Goal: Transaction & Acquisition: Book appointment/travel/reservation

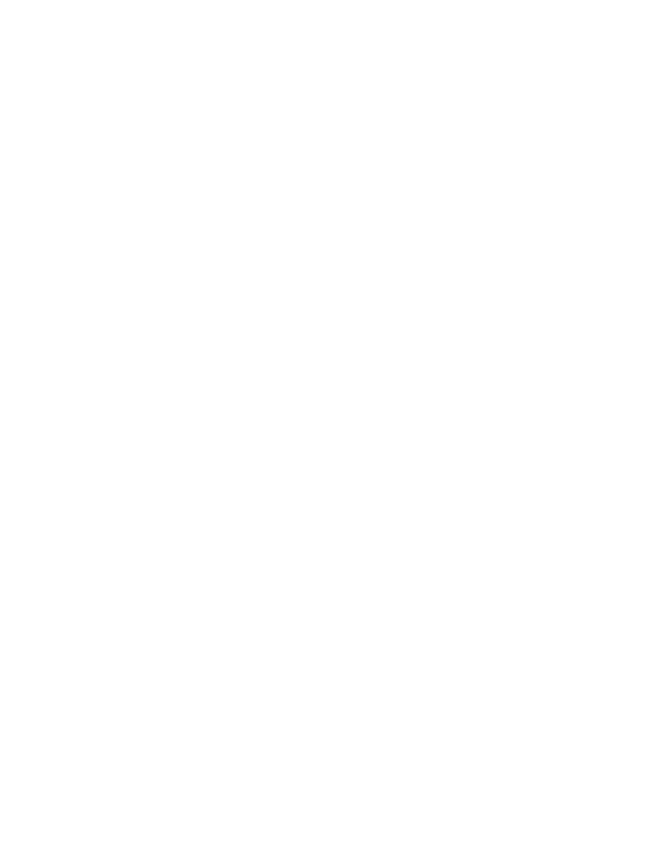
scroll to position [5046, 0]
click at [259, 258] on img at bounding box center [334, 207] width 599 height 336
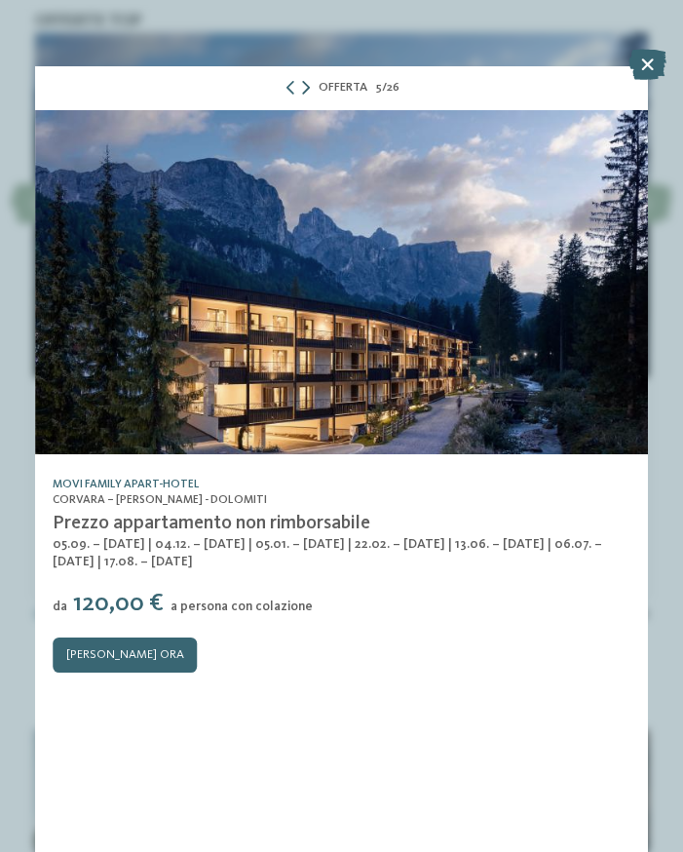
click at [308, 92] on icon at bounding box center [306, 88] width 8 height 14
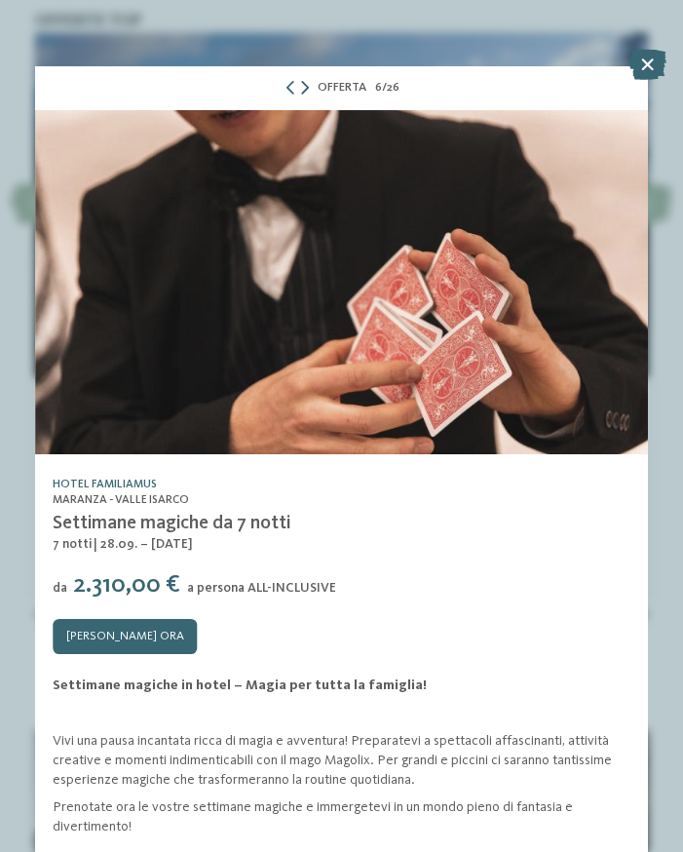
click at [308, 92] on div "Offerta 6 / 26" at bounding box center [341, 88] width 613 height 44
click at [301, 93] on icon at bounding box center [305, 88] width 8 height 14
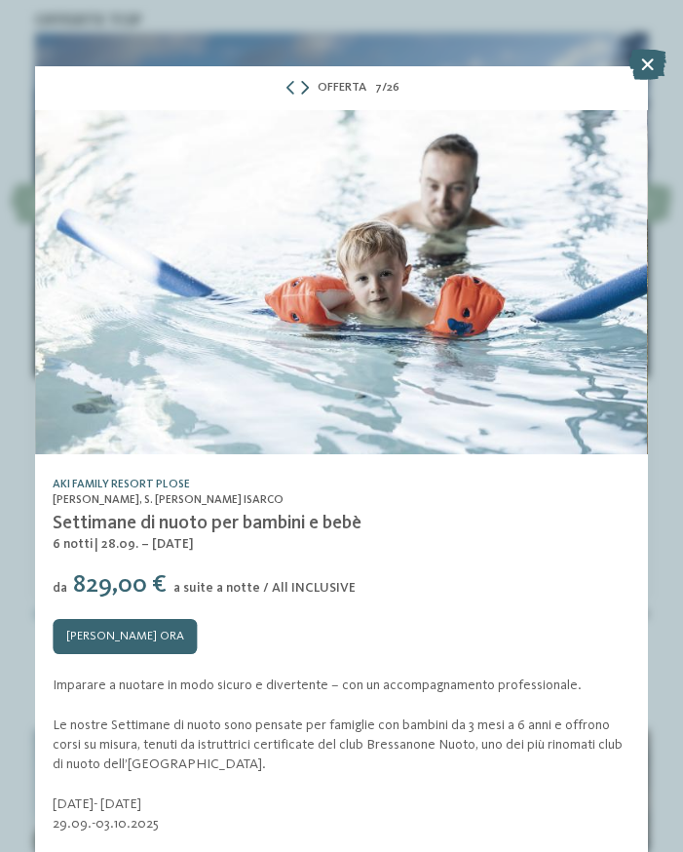
click at [301, 93] on icon at bounding box center [305, 88] width 8 height 14
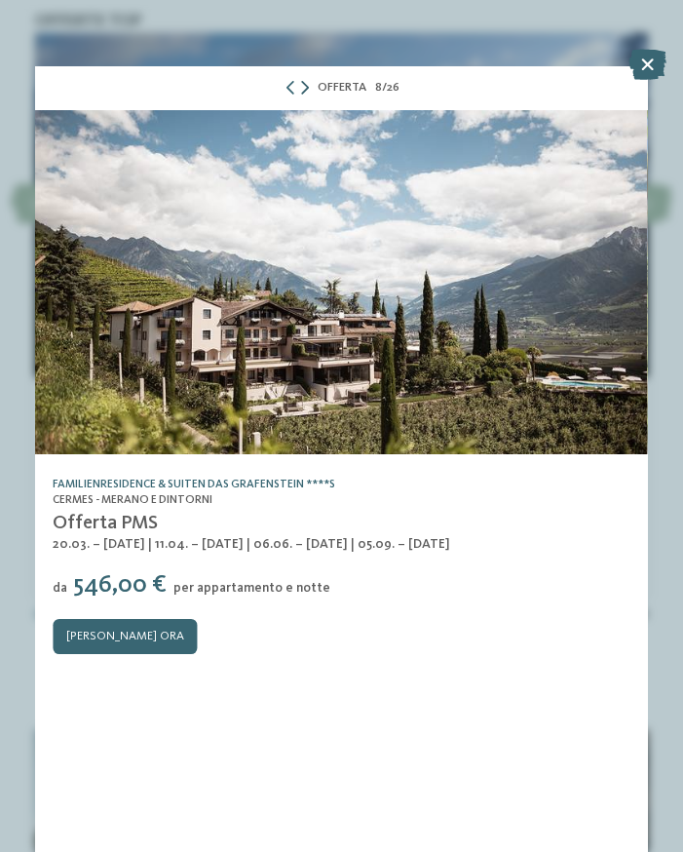
click at [297, 93] on div at bounding box center [297, 88] width 26 height 14
click at [305, 91] on icon at bounding box center [305, 88] width 8 height 14
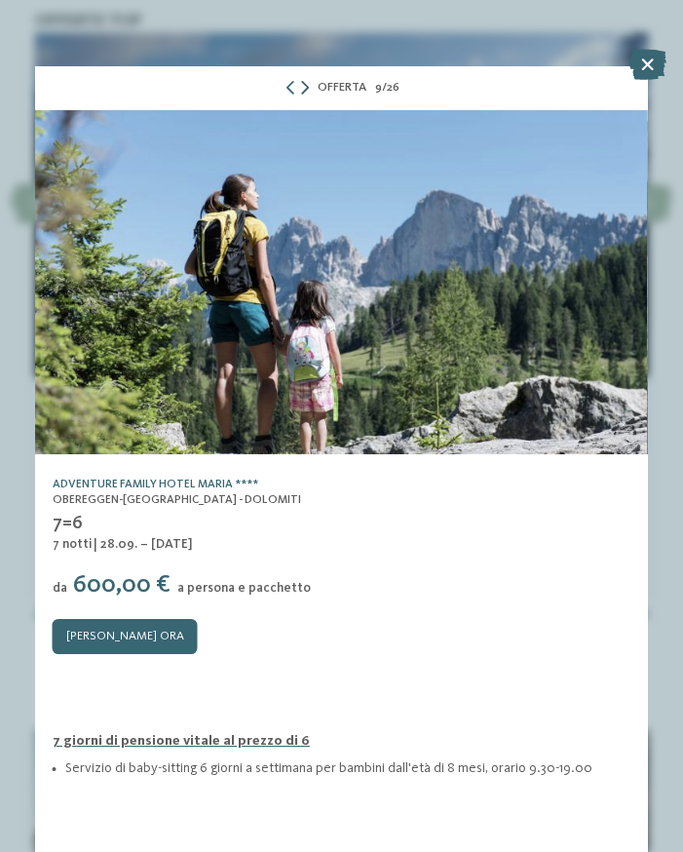
click at [305, 91] on icon at bounding box center [305, 88] width 8 height 14
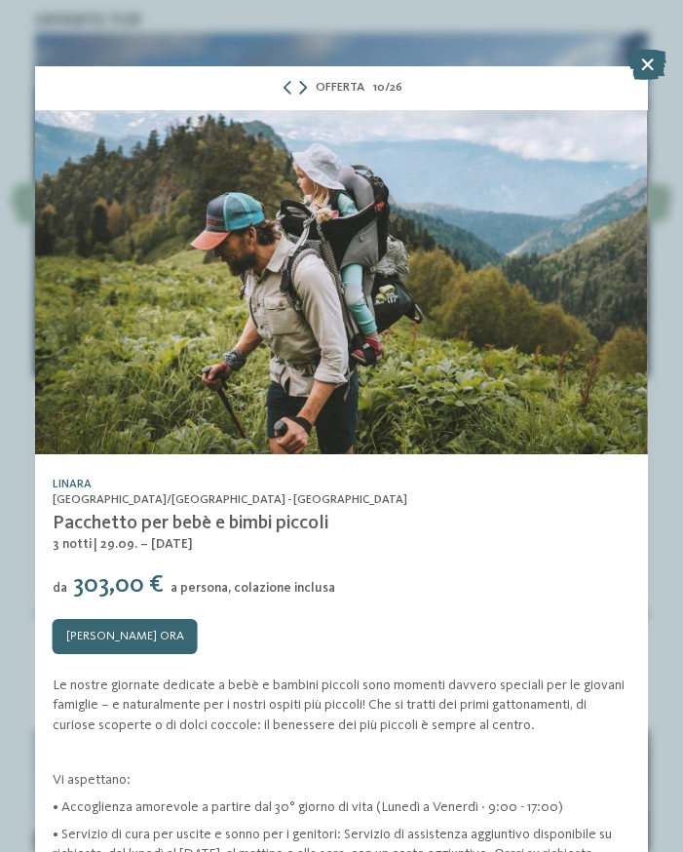
click at [305, 91] on div "Offerta 10 / 26" at bounding box center [341, 88] width 613 height 44
click at [299, 90] on icon at bounding box center [303, 88] width 8 height 14
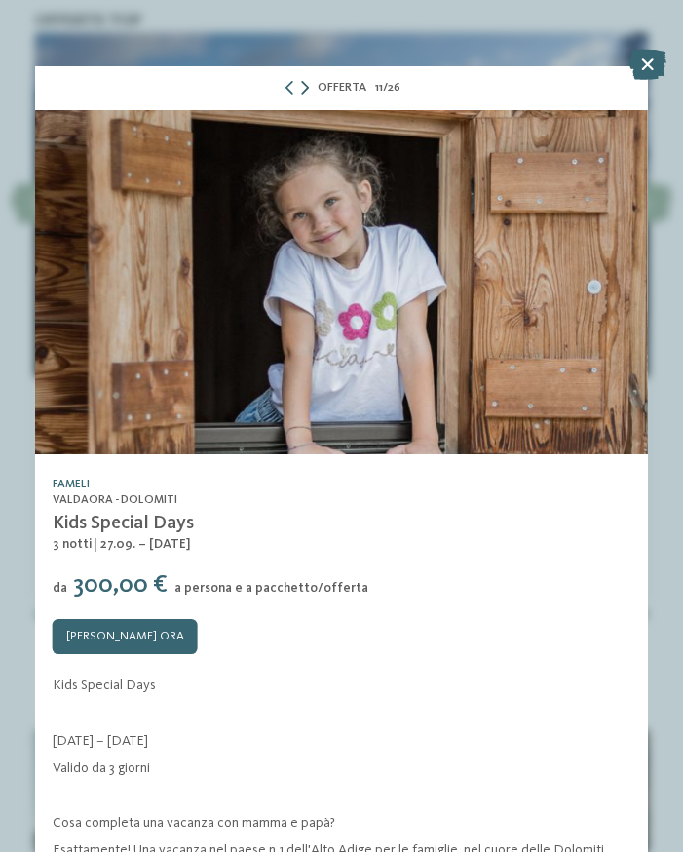
click at [301, 90] on icon at bounding box center [305, 88] width 8 height 14
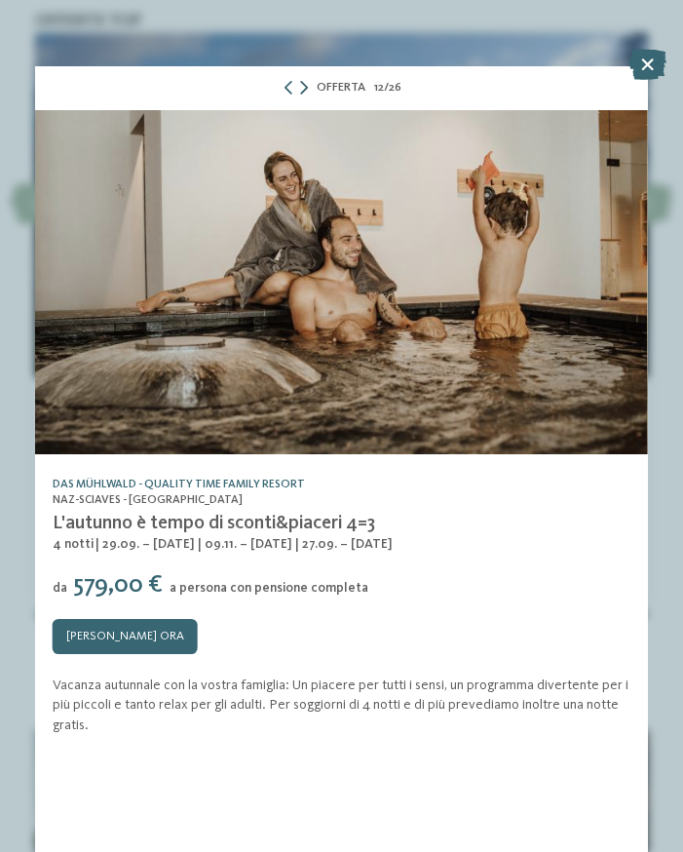
click at [300, 90] on icon at bounding box center [304, 88] width 8 height 14
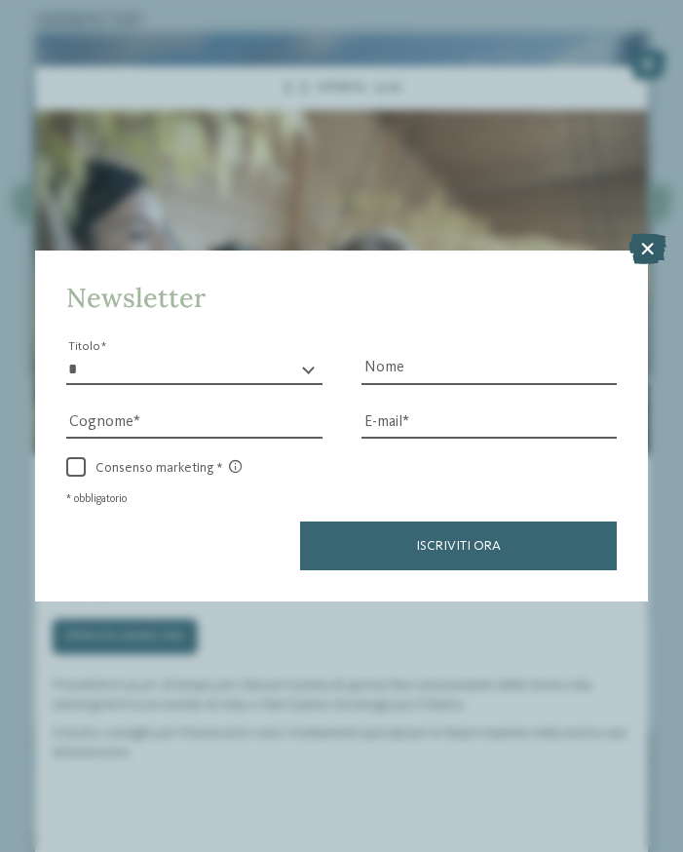
click at [646, 247] on icon at bounding box center [648, 249] width 38 height 31
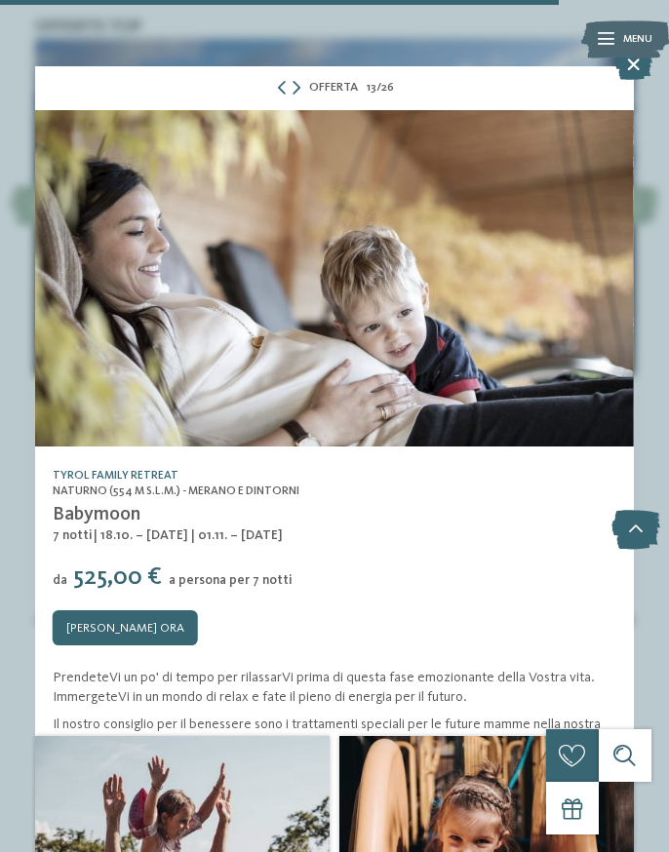
scroll to position [5030, 0]
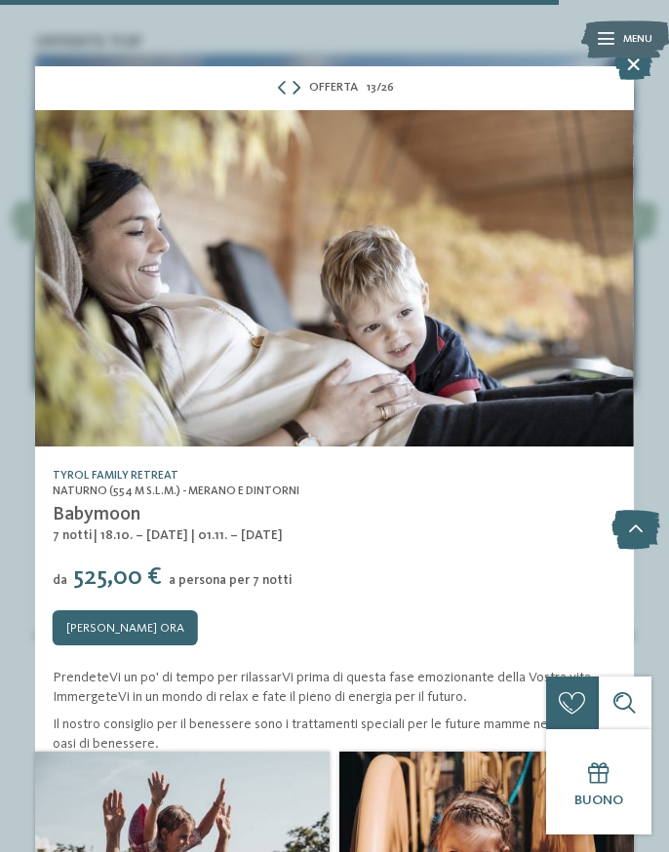
click at [298, 81] on icon at bounding box center [296, 88] width 8 height 14
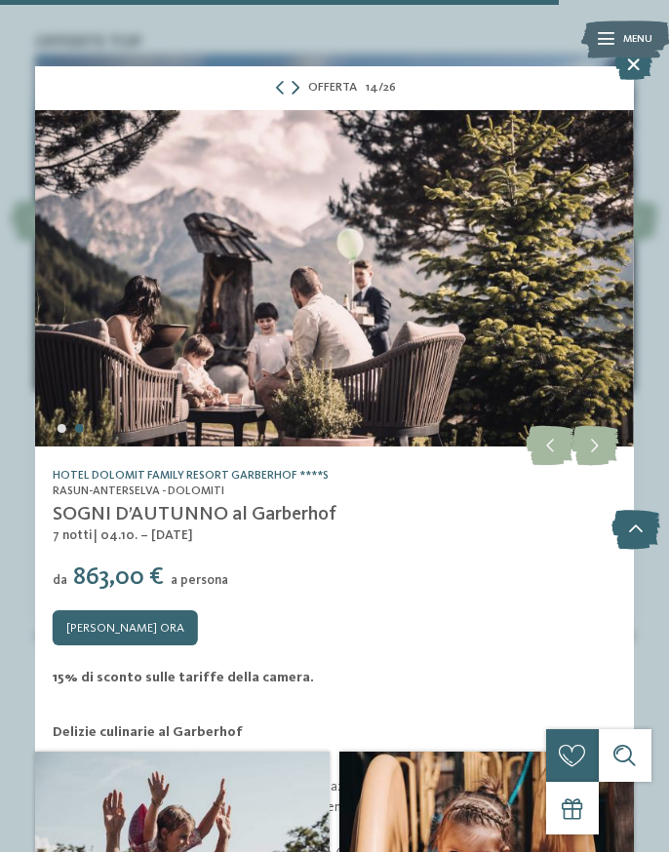
click at [298, 80] on div "Offerta 14 / 26" at bounding box center [334, 88] width 599 height 44
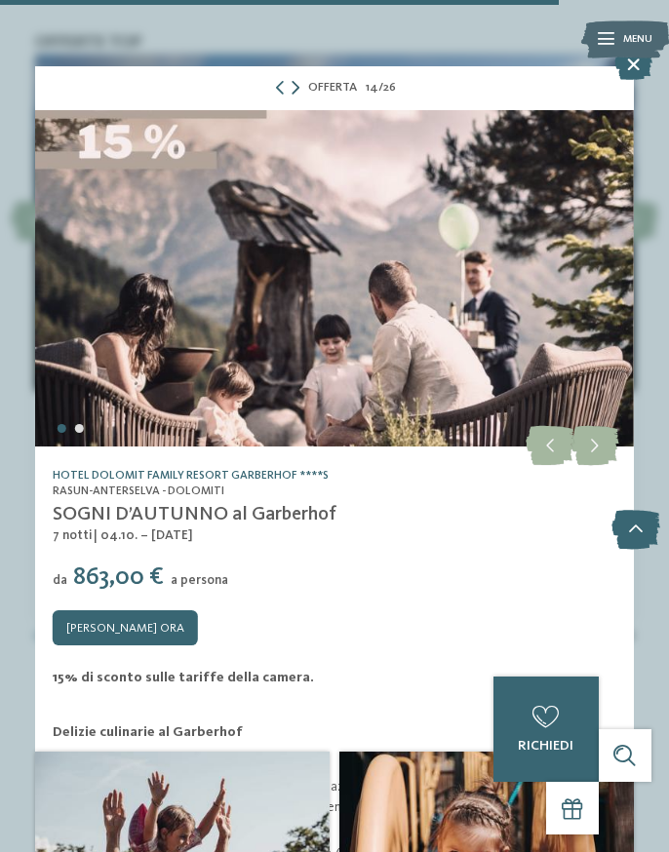
click at [293, 84] on icon at bounding box center [295, 88] width 8 height 14
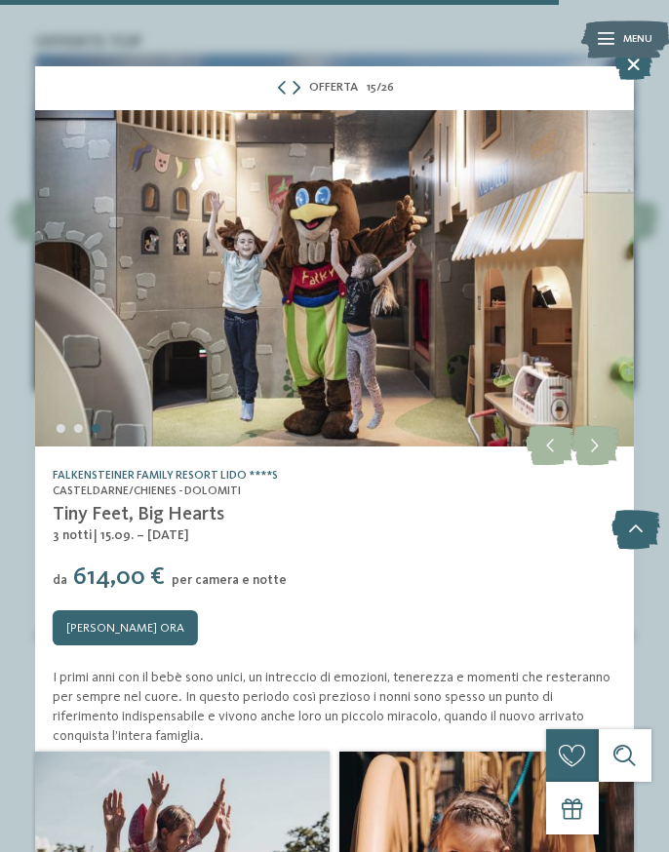
click at [293, 84] on icon at bounding box center [296, 88] width 8 height 14
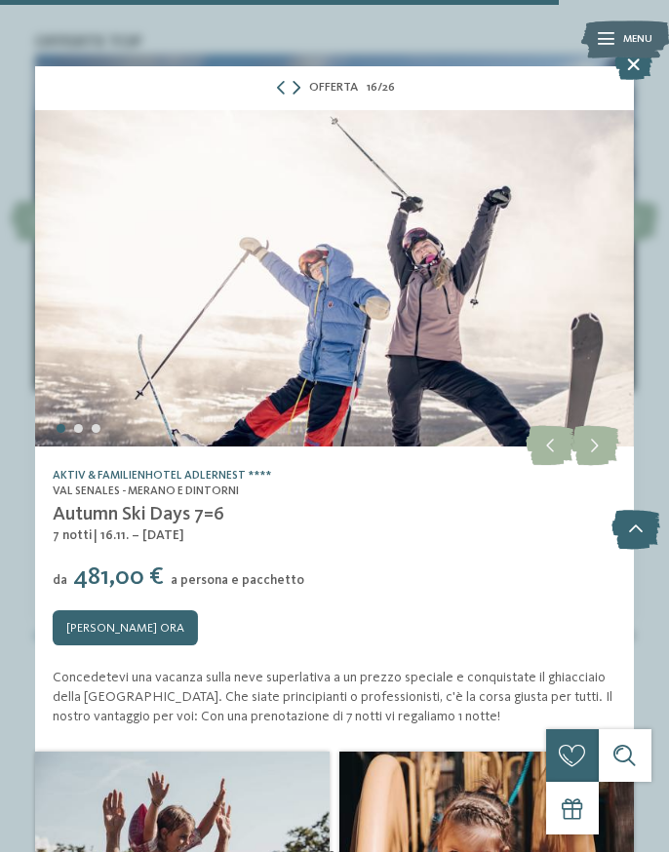
click at [293, 84] on icon at bounding box center [296, 88] width 8 height 14
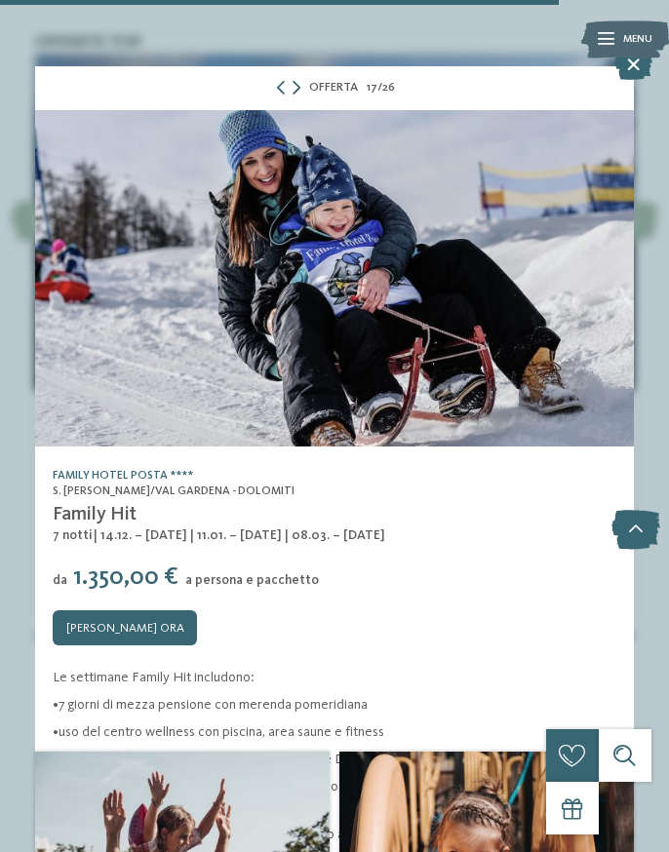
click at [293, 84] on icon at bounding box center [296, 88] width 8 height 14
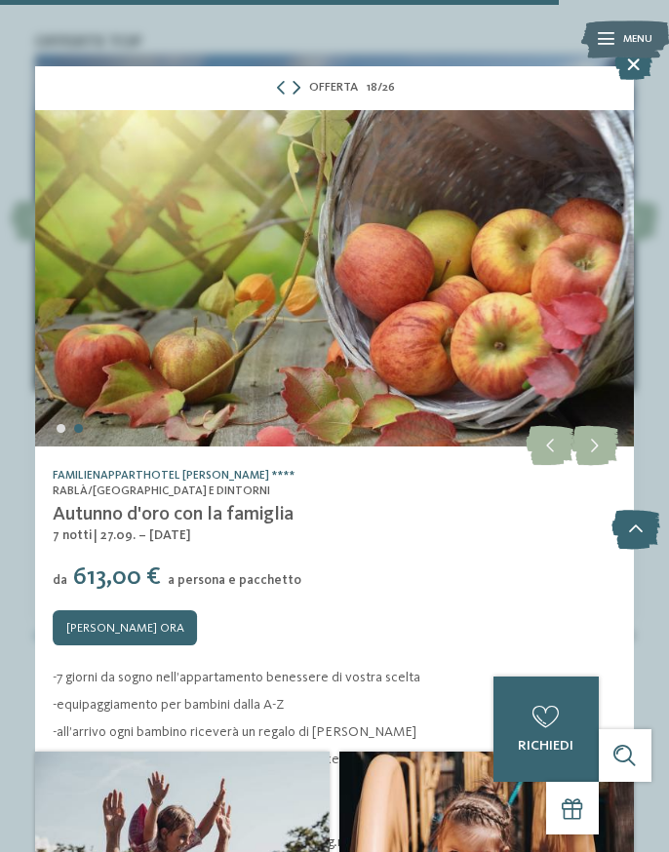
click at [293, 84] on icon at bounding box center [296, 88] width 8 height 14
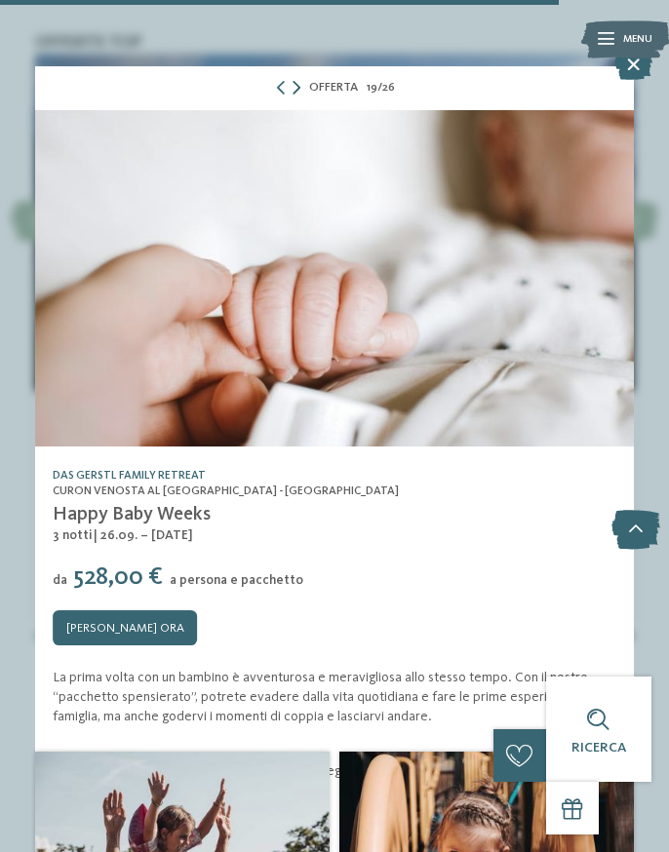
click at [293, 84] on icon at bounding box center [296, 88] width 8 height 14
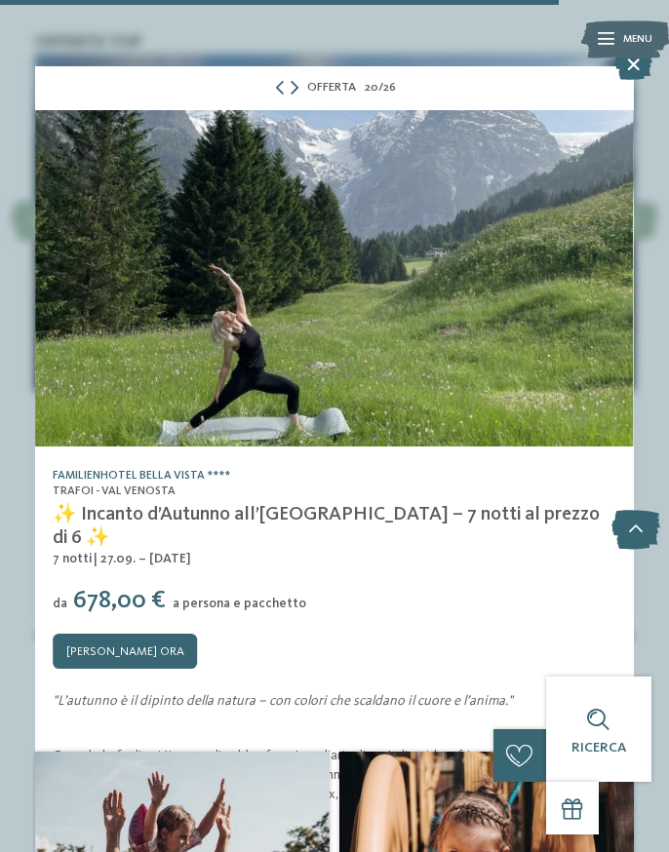
click at [293, 84] on icon at bounding box center [294, 88] width 8 height 14
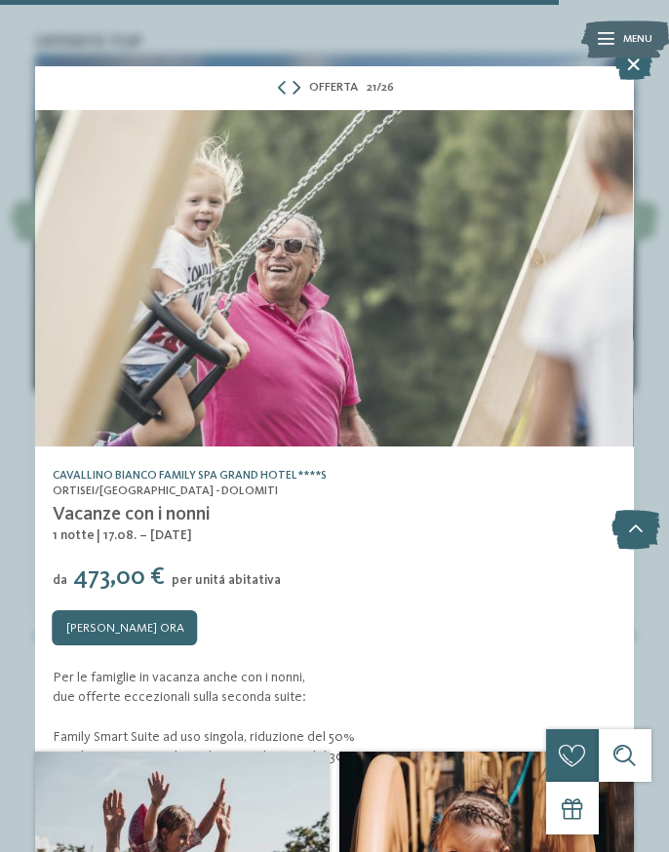
click at [293, 84] on icon at bounding box center [296, 88] width 8 height 14
